Goal: Information Seeking & Learning: Learn about a topic

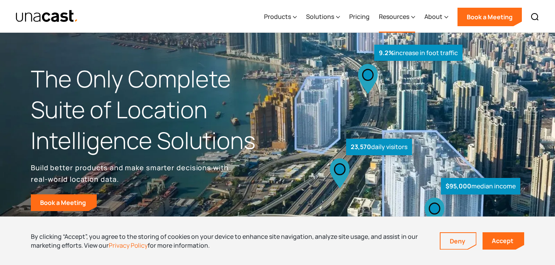
click at [399, 15] on div "Resources" at bounding box center [394, 16] width 30 height 9
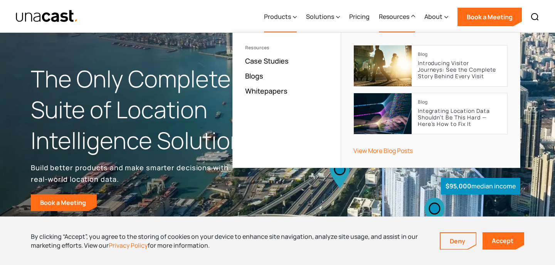
click at [284, 19] on div "Products" at bounding box center [277, 16] width 27 height 9
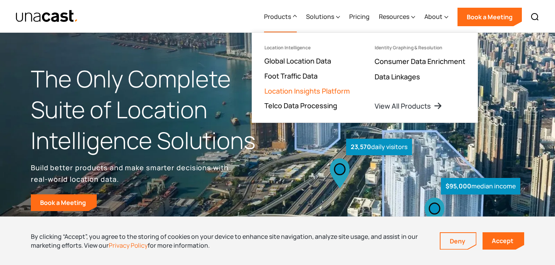
click at [294, 88] on link "Location Insights Platform" at bounding box center [308, 90] width 86 height 9
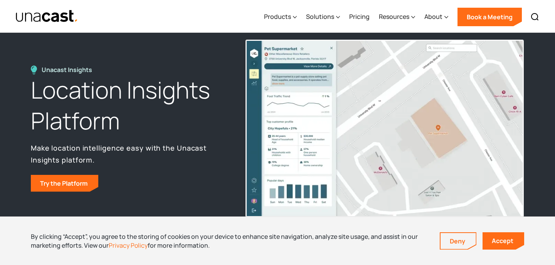
scroll to position [24, 0]
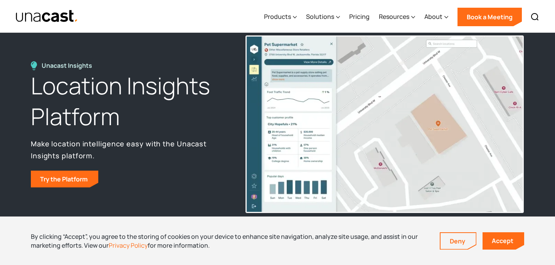
click at [297, 99] on img at bounding box center [385, 124] width 278 height 177
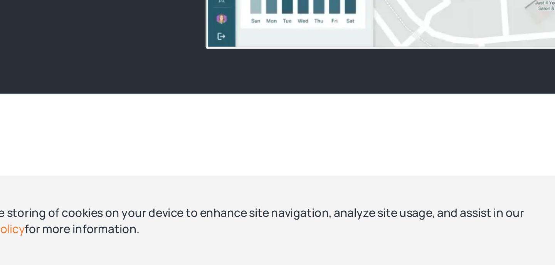
scroll to position [89, 0]
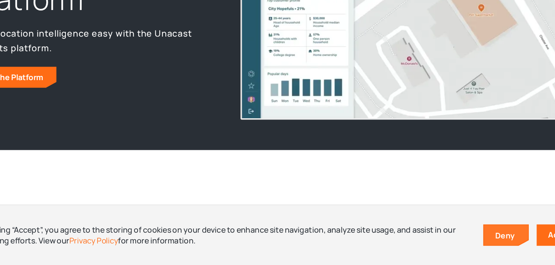
click at [457, 240] on link "Deny" at bounding box center [458, 241] width 35 height 16
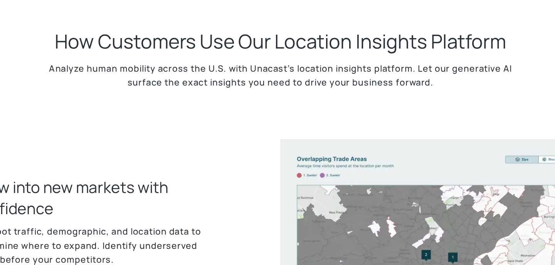
scroll to position [258, 0]
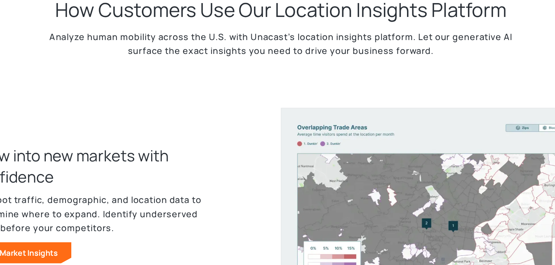
drag, startPoint x: 216, startPoint y: 130, endPoint x: 194, endPoint y: 145, distance: 26.5
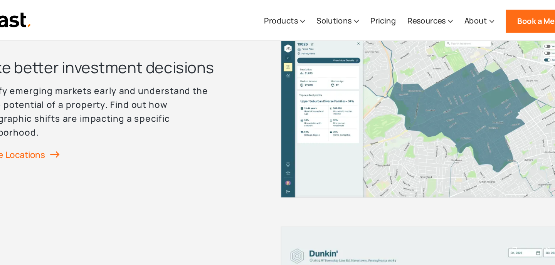
scroll to position [1051, 0]
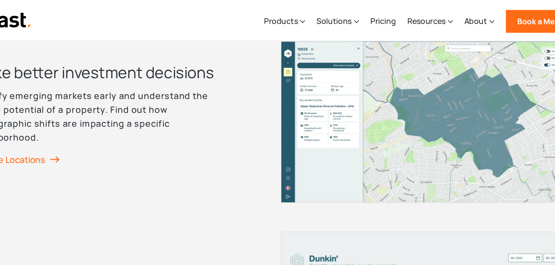
click at [126, 135] on div "Make better investment decisions Identify emerging markets early and understand…" at bounding box center [143, 97] width 224 height 96
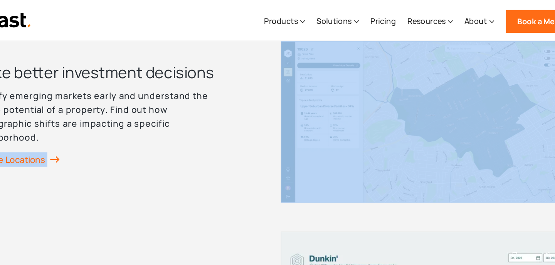
drag, startPoint x: 126, startPoint y: 135, endPoint x: 105, endPoint y: 140, distance: 21.4
click at [105, 141] on div "Make better investment decisions Identify emerging markets early and understand…" at bounding box center [143, 97] width 224 height 96
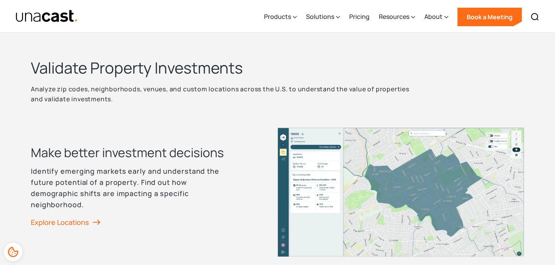
click at [118, 145] on h3 "Make better investment decisions" at bounding box center [127, 152] width 193 height 17
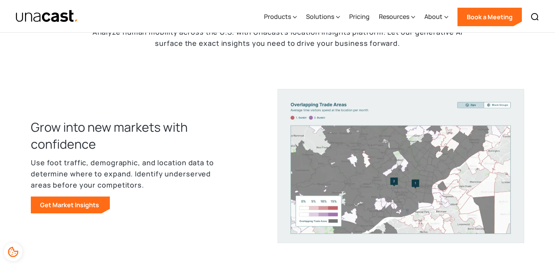
scroll to position [310, 0]
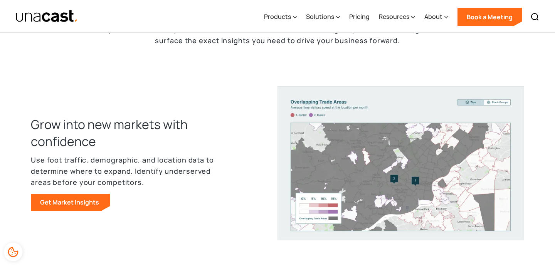
click at [118, 159] on p "Use foot traffic, demographic, and location data to determine where to expand. …" at bounding box center [131, 171] width 201 height 33
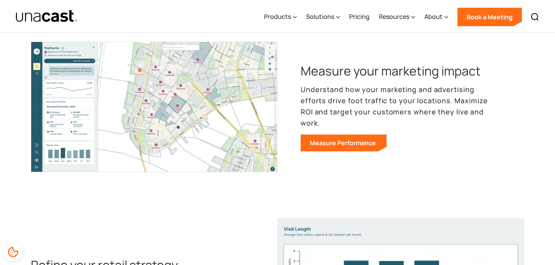
scroll to position [568, 0]
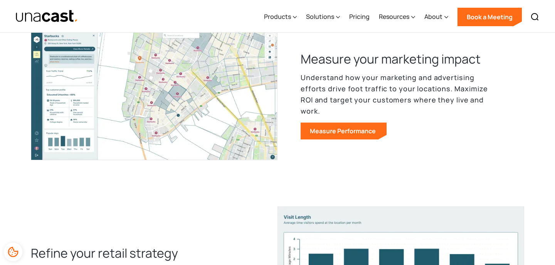
click at [366, 94] on p "Understand how your marketing and advertising efforts drive foot traffic to you…" at bounding box center [401, 94] width 201 height 44
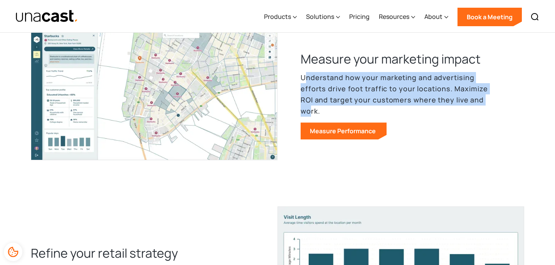
drag, startPoint x: 305, startPoint y: 79, endPoint x: 460, endPoint y: 99, distance: 155.4
click at [460, 99] on p "Understand how your marketing and advertising efforts drive foot traffic to you…" at bounding box center [401, 94] width 201 height 44
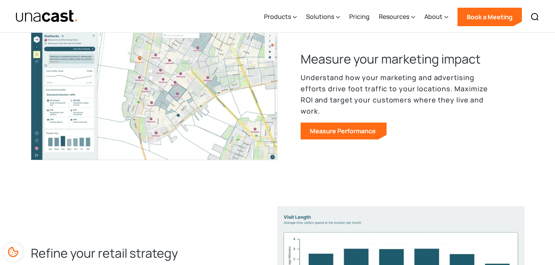
click at [408, 65] on h3 "Measure your marketing impact" at bounding box center [391, 59] width 180 height 17
click at [409, 65] on h3 "Measure your marketing impact" at bounding box center [391, 59] width 180 height 17
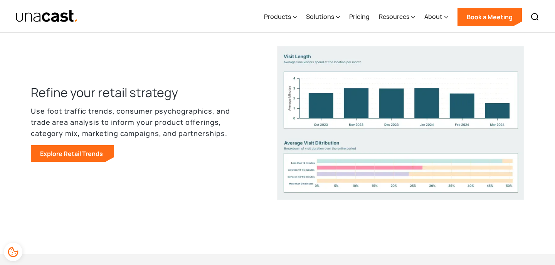
scroll to position [730, 0]
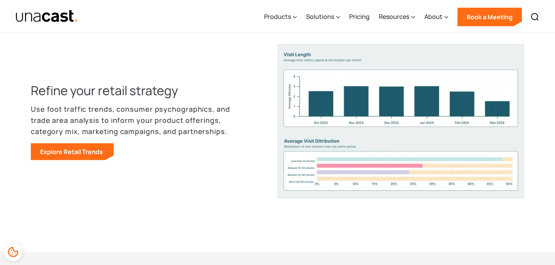
click at [145, 107] on p "Use foot traffic trends, consumer psychographics, and trade area analysis to in…" at bounding box center [131, 120] width 201 height 33
click at [167, 109] on p "Use foot traffic trends, consumer psychographics, and trade area analysis to in…" at bounding box center [131, 120] width 201 height 33
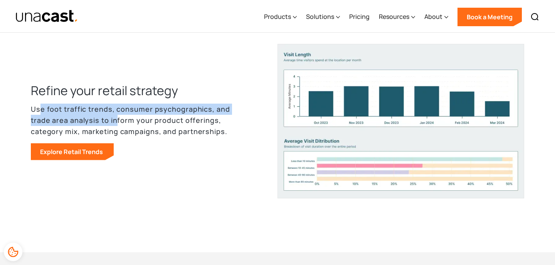
drag, startPoint x: 41, startPoint y: 110, endPoint x: 110, endPoint y: 117, distance: 69.4
click at [113, 118] on p "Use foot traffic trends, consumer psychographics, and trade area analysis to in…" at bounding box center [131, 120] width 201 height 33
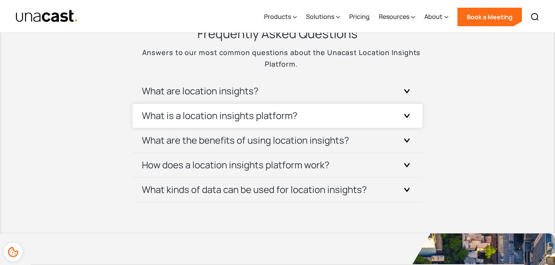
scroll to position [2728, 0]
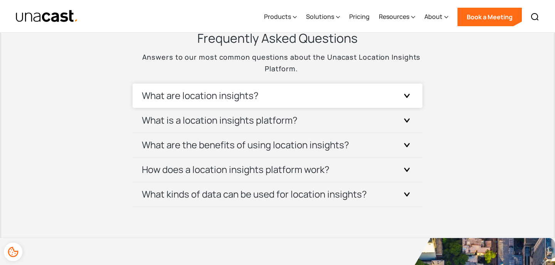
click at [221, 104] on div "What are location insights?" at bounding box center [277, 96] width 271 height 24
